Goal: Obtain resource: Obtain resource

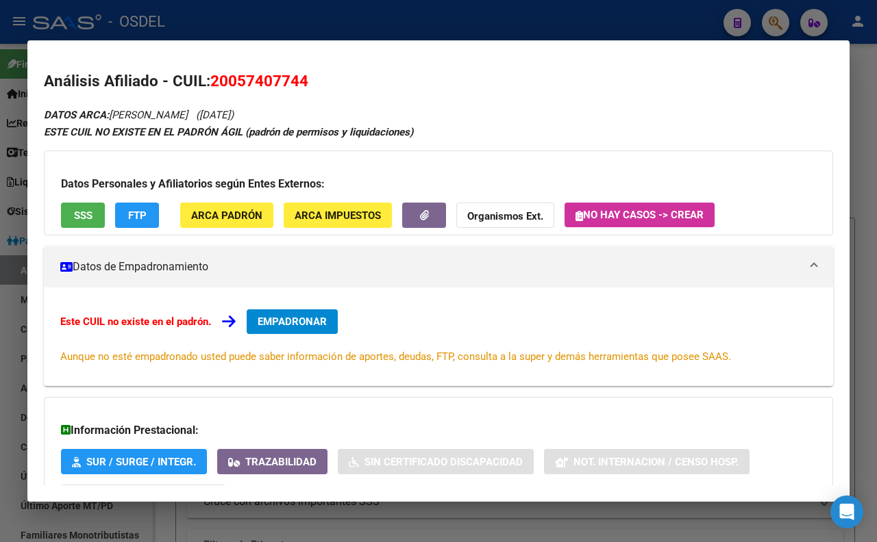
scroll to position [85, 0]
click at [477, 3] on div at bounding box center [438, 271] width 877 height 542
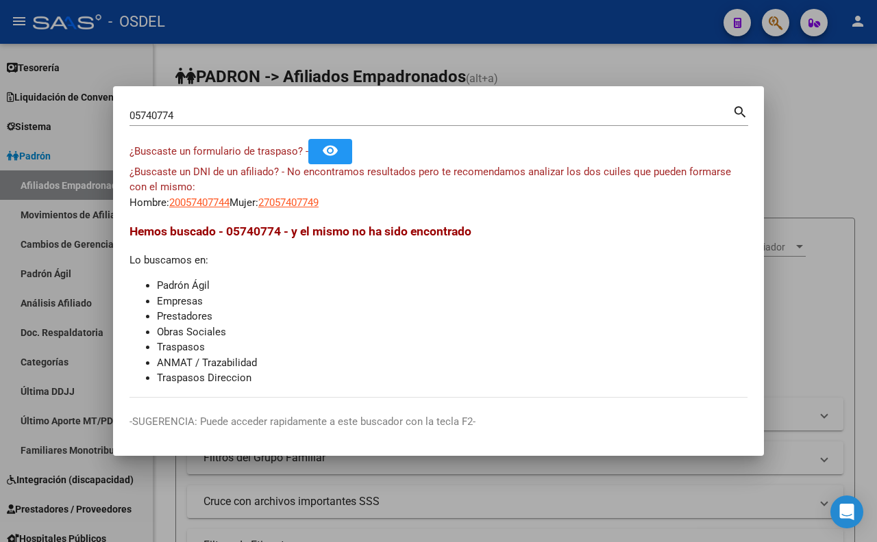
click at [483, 22] on div at bounding box center [438, 271] width 877 height 542
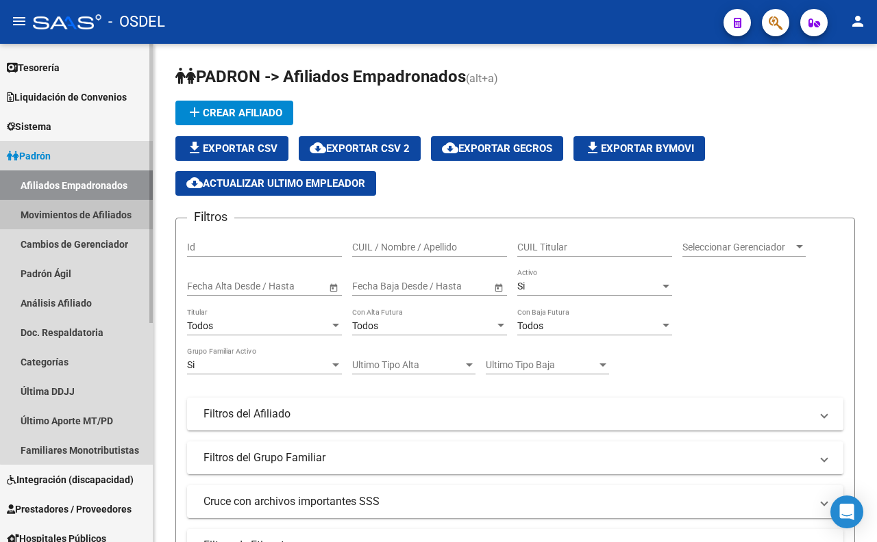
click at [108, 213] on link "Movimientos de Afiliados" at bounding box center [76, 214] width 153 height 29
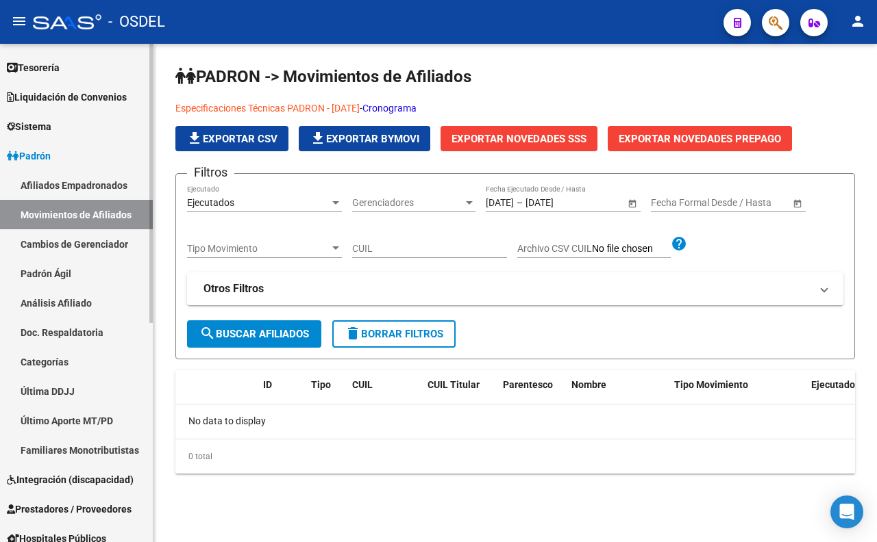
click at [71, 281] on link "Padrón Ágil" at bounding box center [76, 273] width 153 height 29
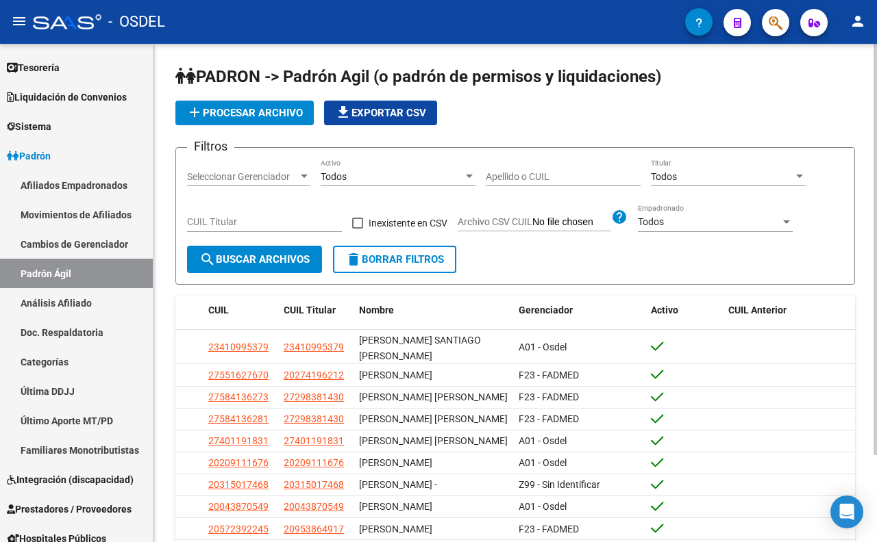
click at [262, 180] on span "Seleccionar Gerenciador" at bounding box center [242, 177] width 111 height 12
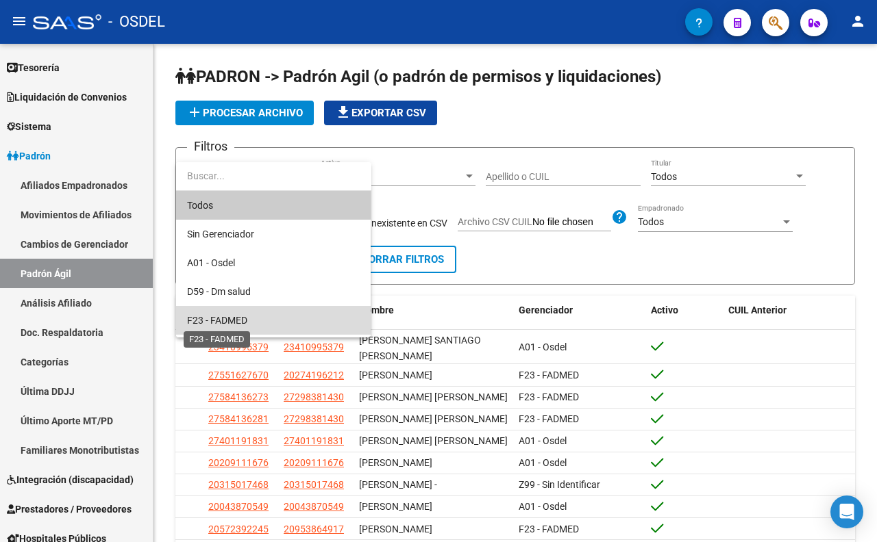
click at [243, 316] on span "F23 - FADMED" at bounding box center [217, 320] width 60 height 11
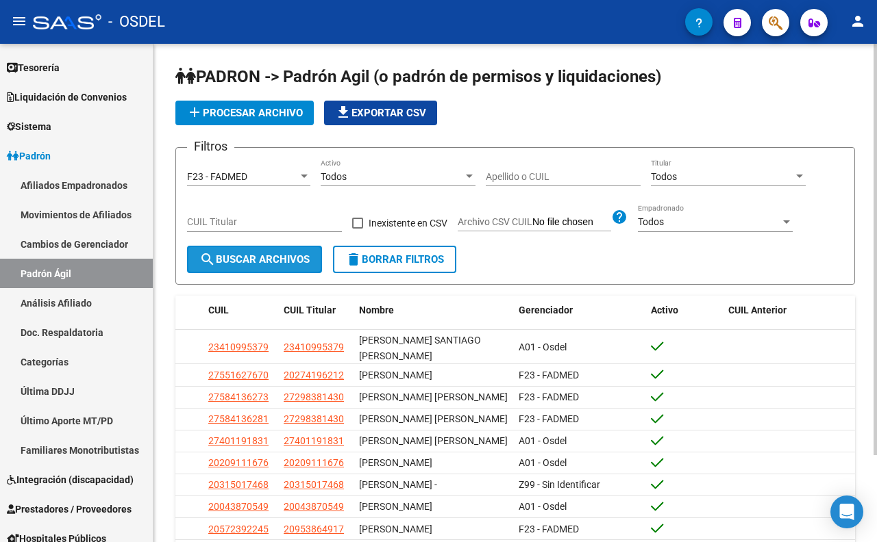
click at [268, 263] on span "search Buscar Archivos" at bounding box center [254, 259] width 110 height 12
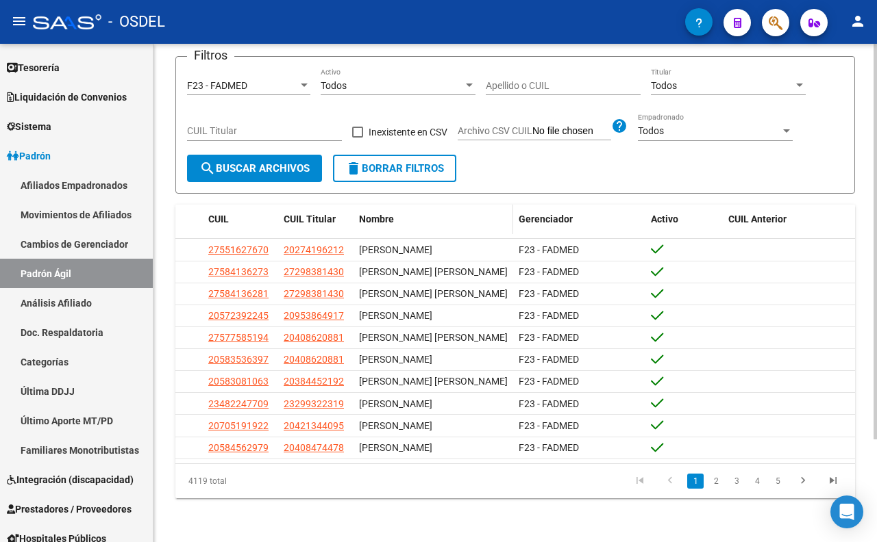
scroll to position [129, 0]
click at [108, 214] on link "Movimientos de Afiliados" at bounding box center [76, 214] width 153 height 29
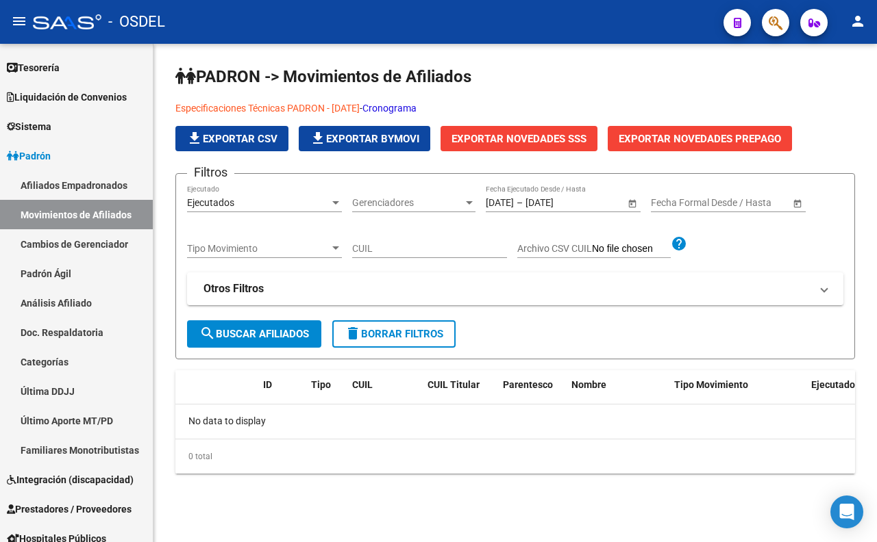
click at [309, 331] on span "search Buscar Afiliados" at bounding box center [254, 334] width 110 height 12
click at [288, 325] on button "search Buscar Afiliados" at bounding box center [254, 334] width 134 height 27
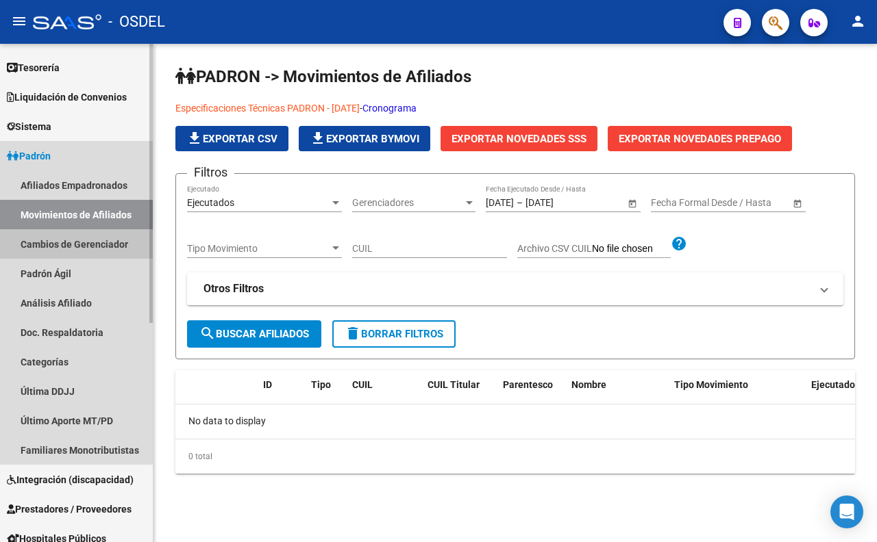
click at [110, 242] on link "Cambios de Gerenciador" at bounding box center [76, 243] width 153 height 29
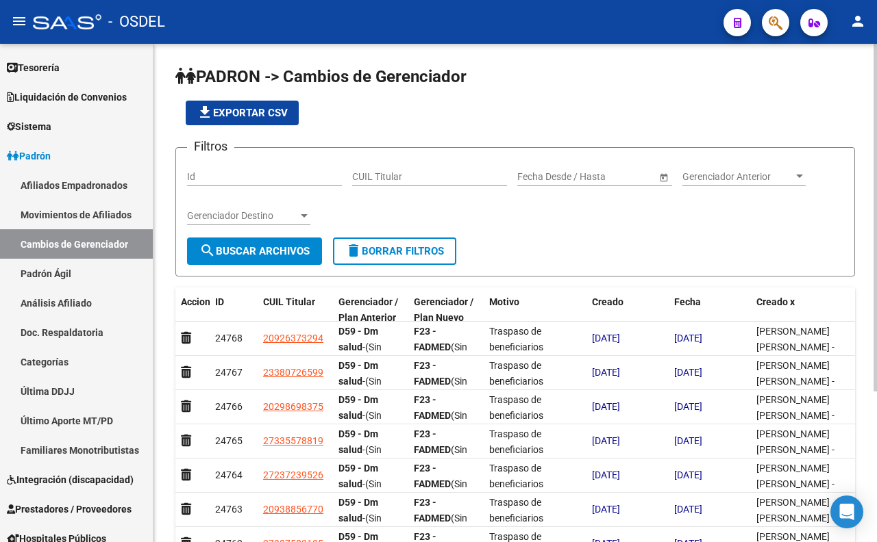
click at [649, 179] on span "Open calendar" at bounding box center [663, 177] width 33 height 33
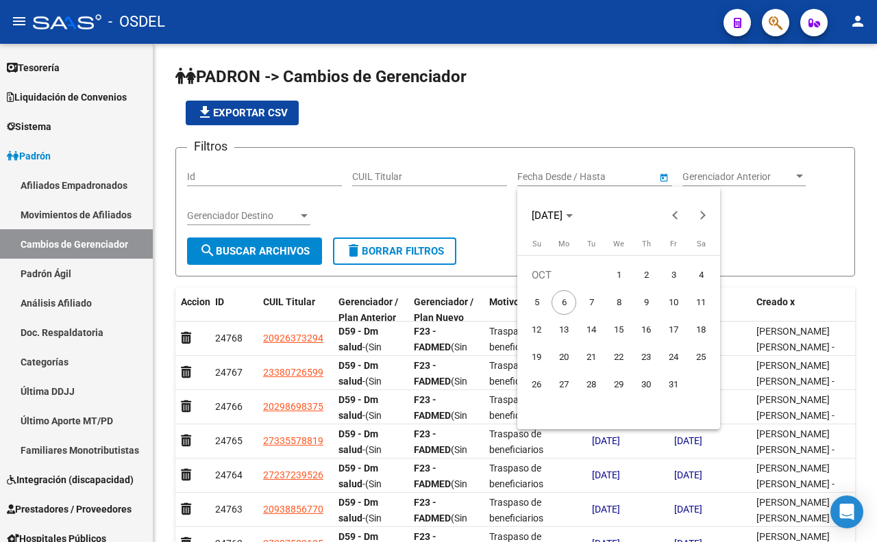
click at [621, 270] on span "1" at bounding box center [618, 275] width 25 height 25
type input "[DATE]"
click at [621, 270] on span "1" at bounding box center [618, 275] width 25 height 25
type input "[DATE]"
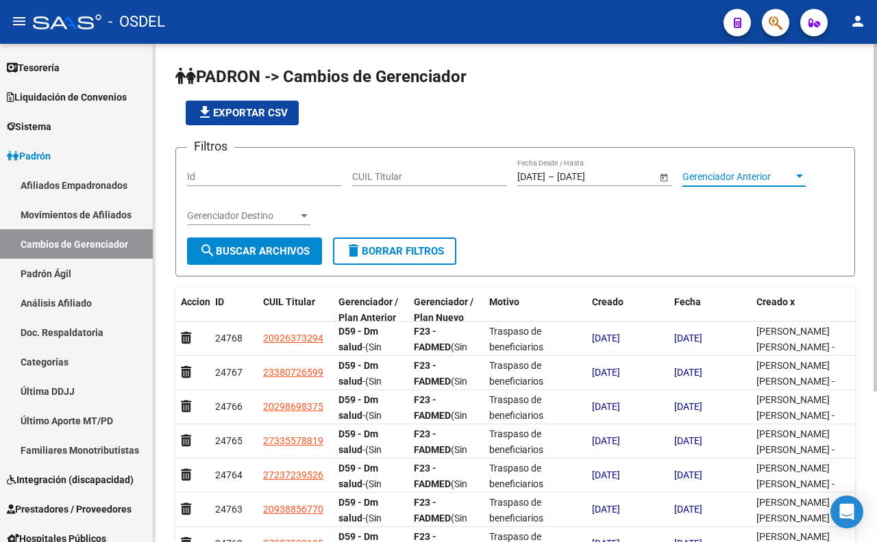
click at [707, 175] on span "Gerenciador Anterior" at bounding box center [737, 177] width 111 height 12
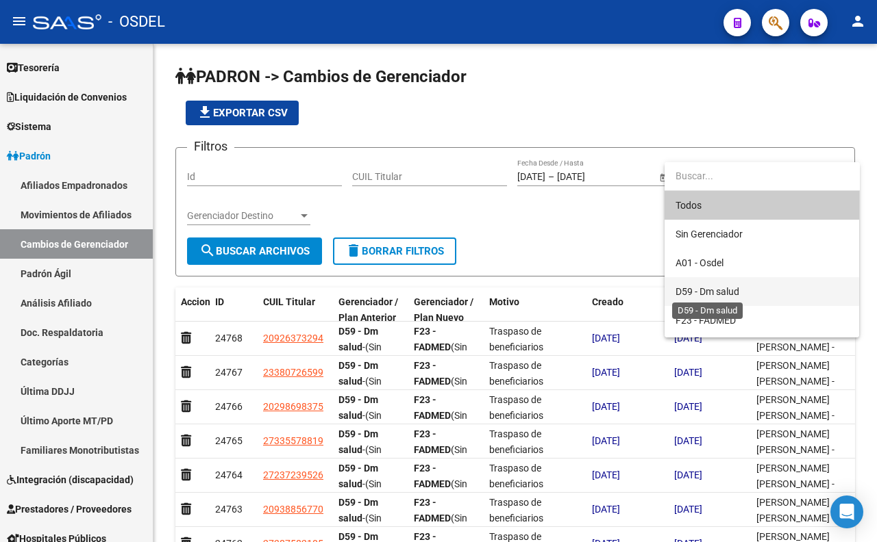
click at [715, 286] on span "D59 - Dm salud" at bounding box center [707, 291] width 64 height 11
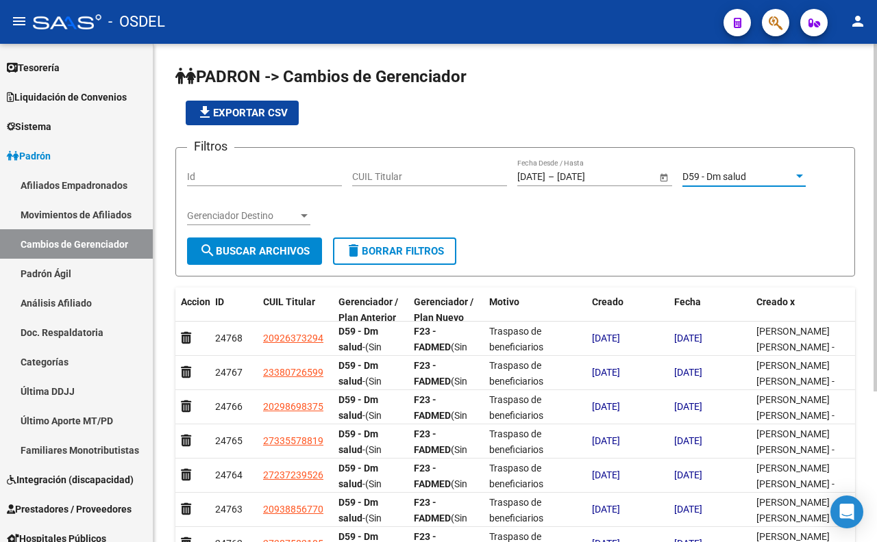
click at [299, 210] on div "Gerenciador Destino Gerenciador Destino" at bounding box center [248, 211] width 123 height 27
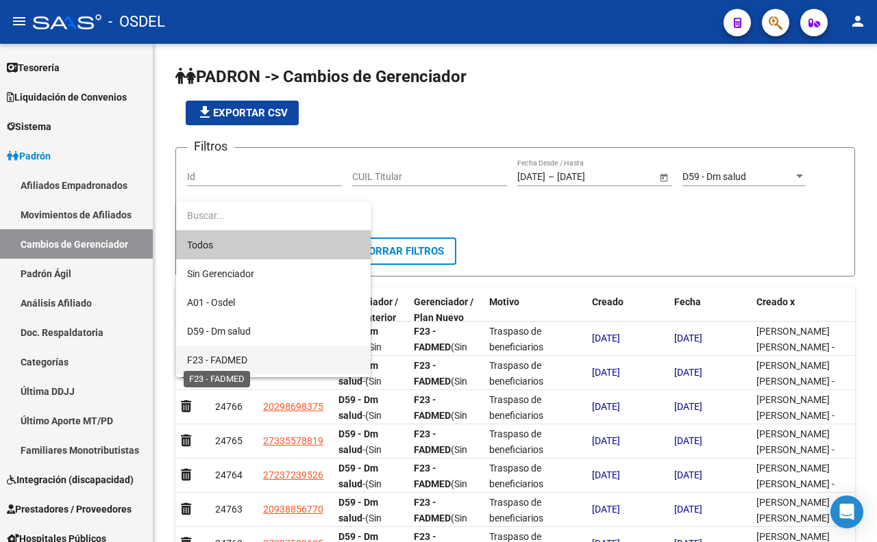
click at [245, 360] on span "F23 - FADMED" at bounding box center [217, 360] width 60 height 11
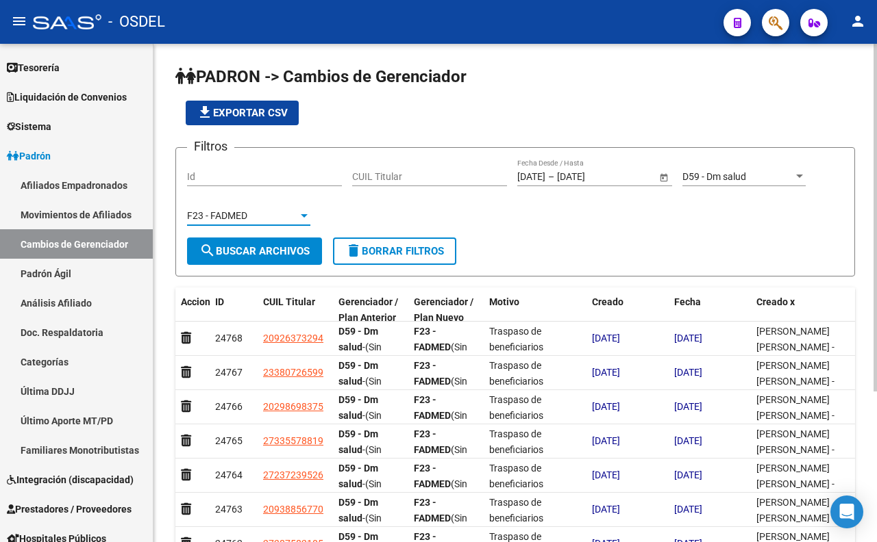
click at [265, 253] on span "search Buscar Archivos" at bounding box center [254, 251] width 110 height 12
click at [267, 119] on button "file_download Exportar CSV" at bounding box center [242, 113] width 113 height 25
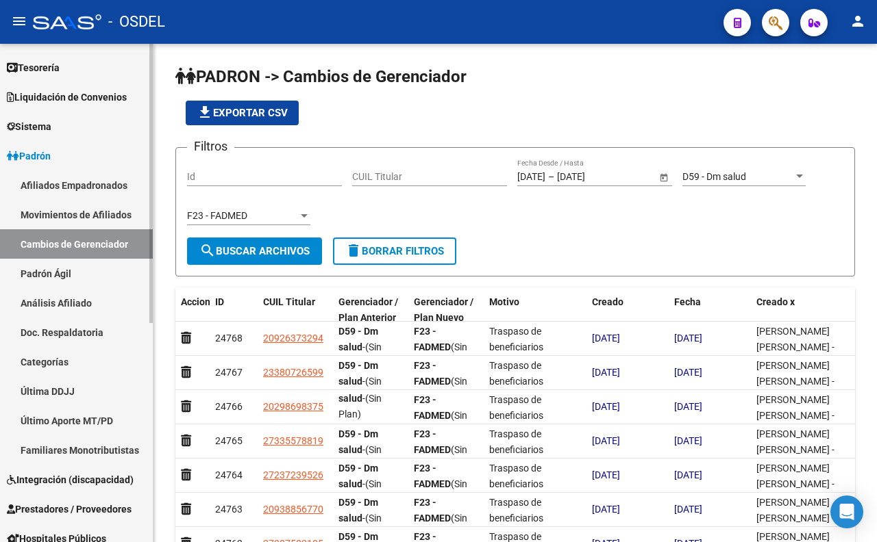
click at [122, 214] on link "Movimientos de Afiliados" at bounding box center [76, 214] width 153 height 29
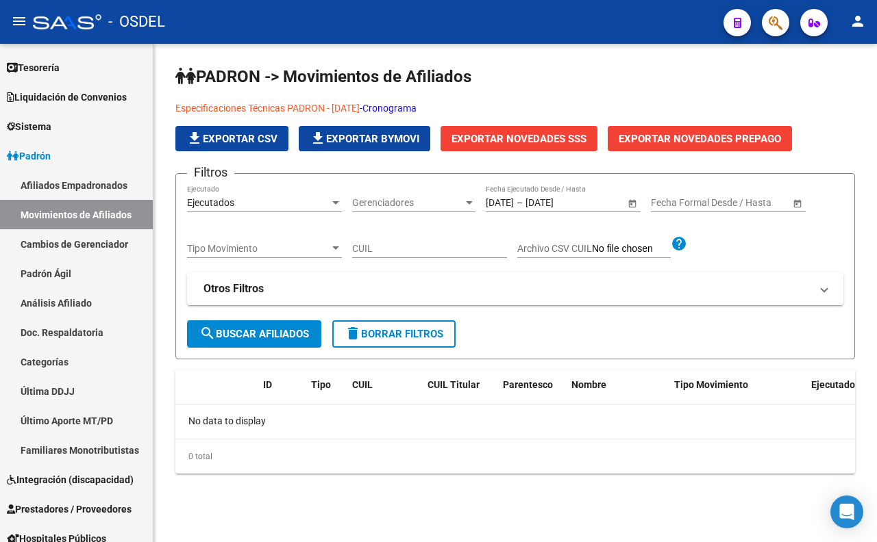
click at [290, 342] on button "search Buscar Afiliados" at bounding box center [254, 334] width 134 height 27
click at [325, 249] on span "Tipo Movimiento" at bounding box center [258, 249] width 142 height 12
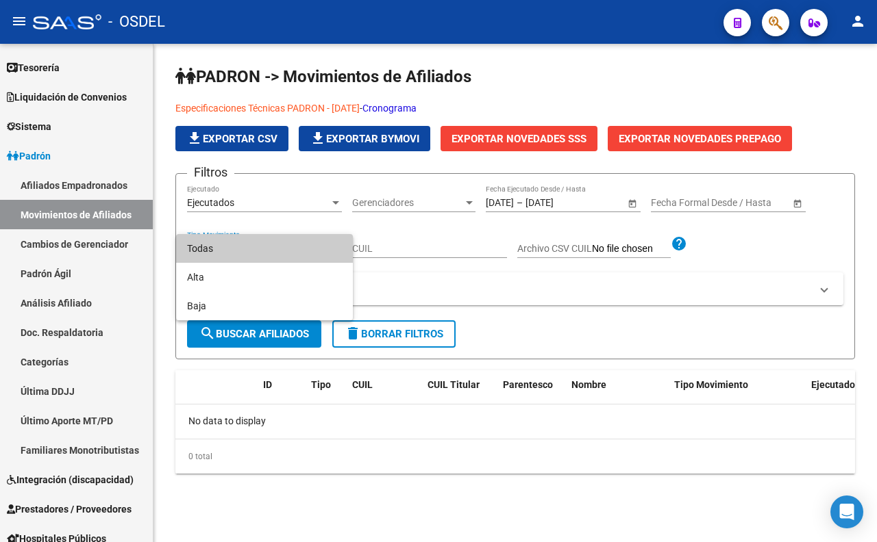
click at [466, 466] on div at bounding box center [438, 271] width 877 height 542
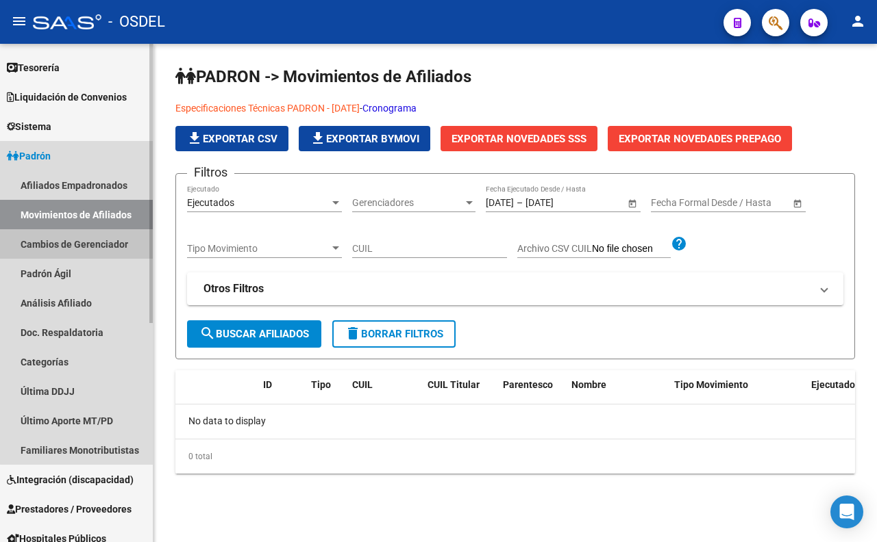
click at [117, 249] on link "Cambios de Gerenciador" at bounding box center [76, 243] width 153 height 29
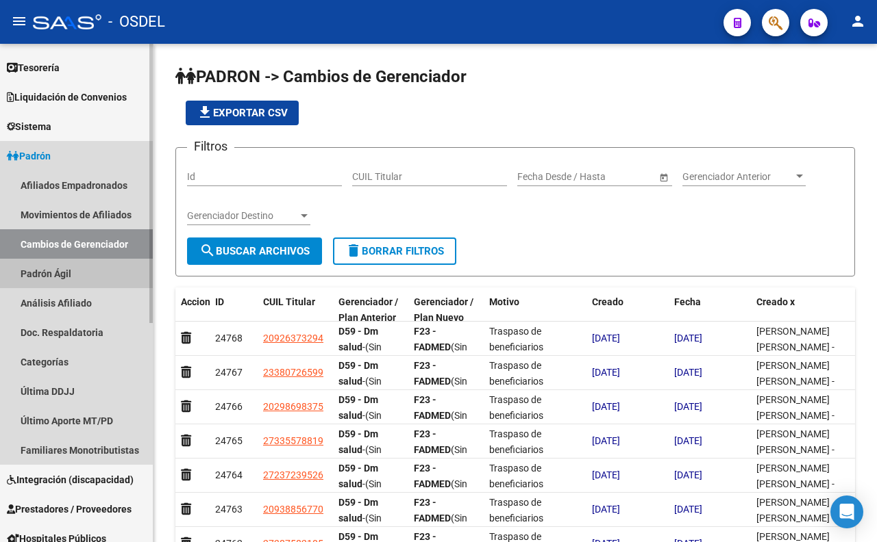
click at [83, 279] on link "Padrón Ágil" at bounding box center [76, 273] width 153 height 29
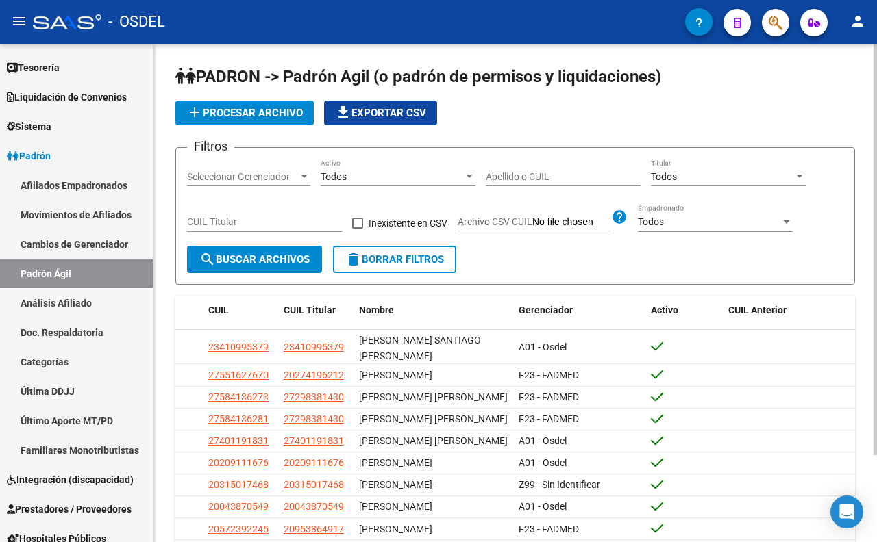
click at [286, 186] on div "Seleccionar Gerenciador Seleccionar Gerenciador" at bounding box center [248, 172] width 123 height 27
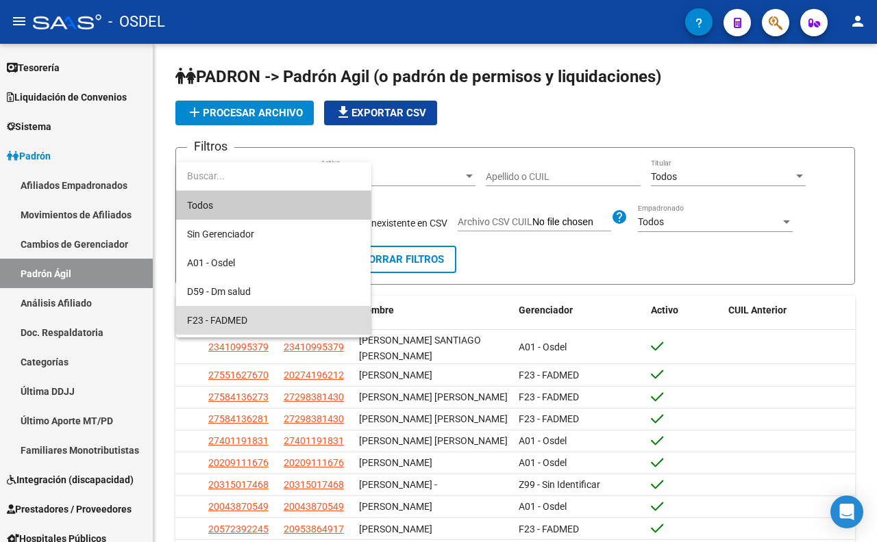
click at [259, 320] on span "F23 - FADMED" at bounding box center [273, 320] width 173 height 29
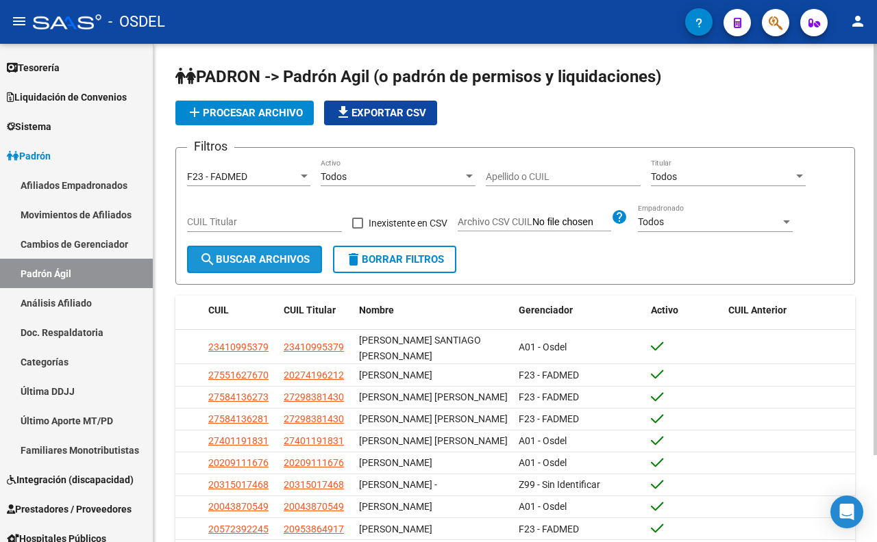
click at [273, 261] on span "search Buscar Archivos" at bounding box center [254, 259] width 110 height 12
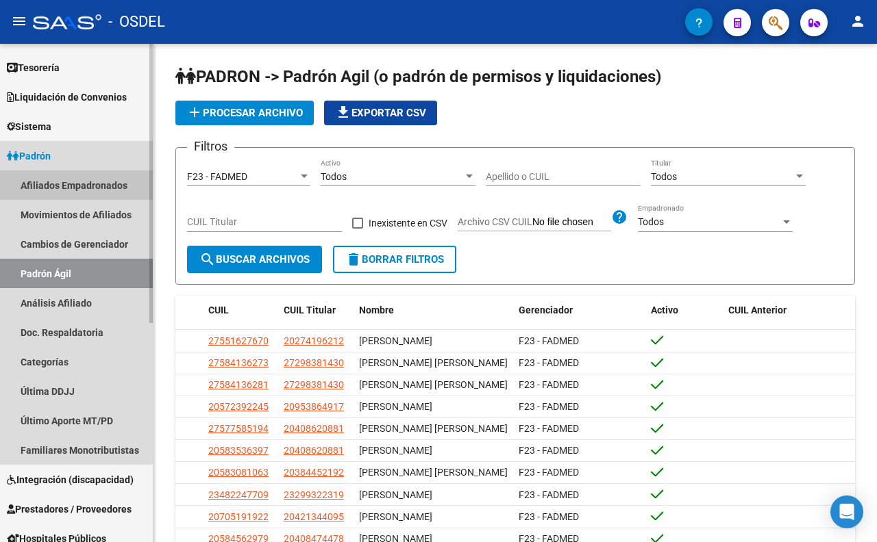
click at [86, 186] on link "Afiliados Empadronados" at bounding box center [76, 185] width 153 height 29
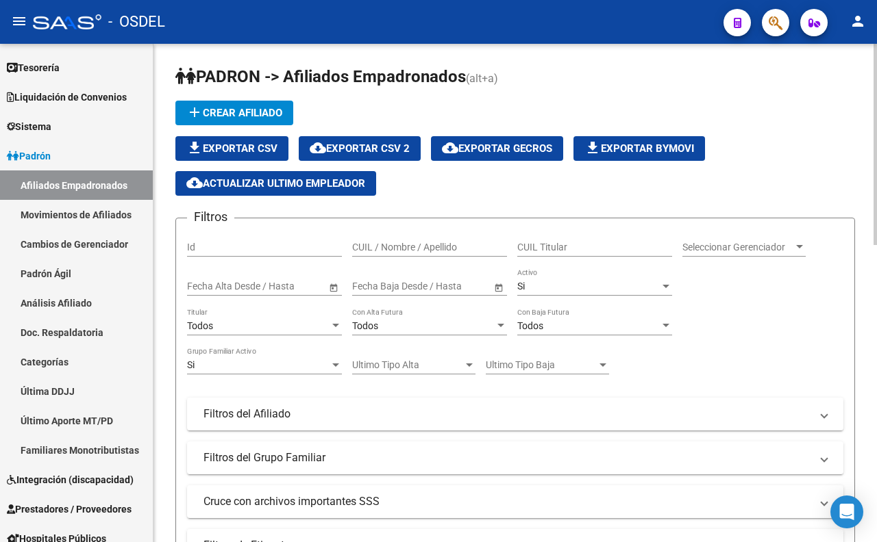
click at [711, 255] on div "Seleccionar Gerenciador Seleccionar Gerenciador" at bounding box center [743, 242] width 123 height 27
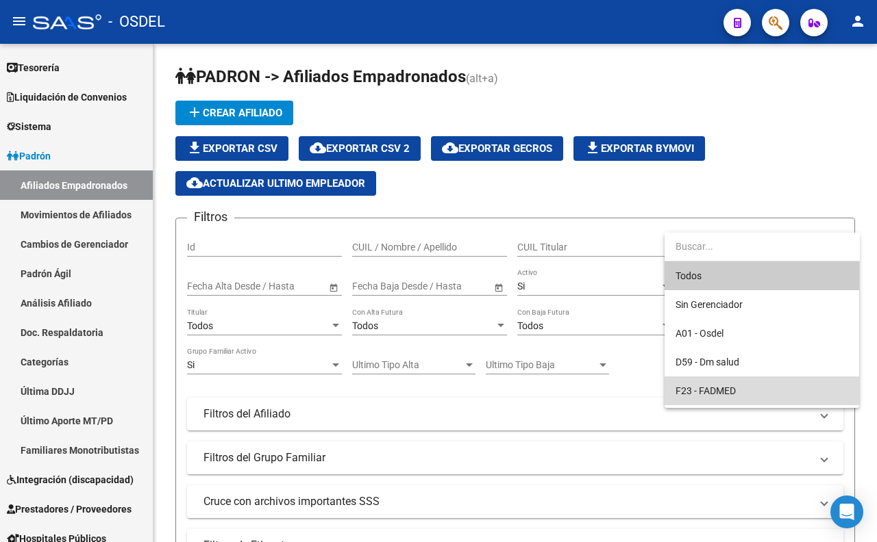
click at [707, 381] on span "F23 - FADMED" at bounding box center [761, 391] width 173 height 29
